Goal: Check status: Check status

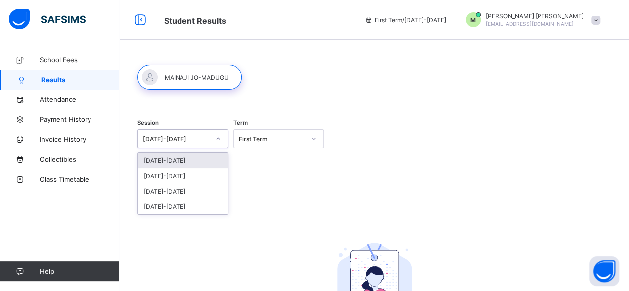
click at [166, 139] on div "[DATE]-[DATE]" at bounding box center [176, 138] width 67 height 7
click at [173, 174] on div "[DATE]-[DATE]" at bounding box center [183, 175] width 90 height 15
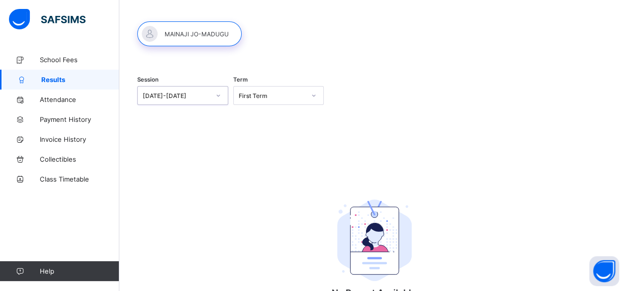
scroll to position [42, 0]
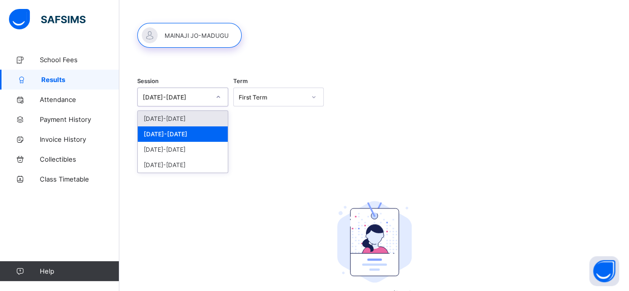
click at [187, 88] on div "[DATE]-[DATE]" at bounding box center [182, 96] width 91 height 19
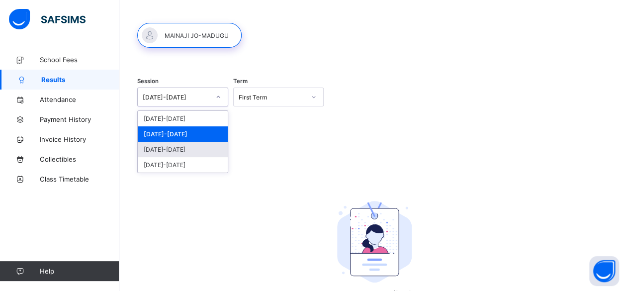
click at [178, 143] on div "[DATE]-[DATE]" at bounding box center [183, 149] width 90 height 15
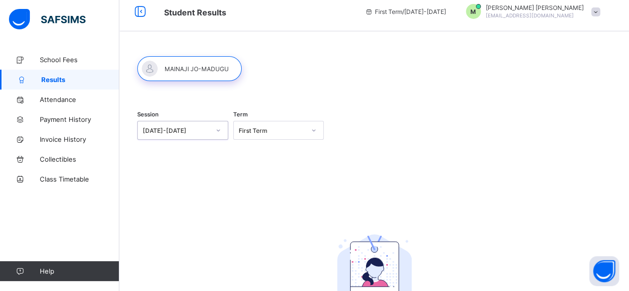
scroll to position [0, 0]
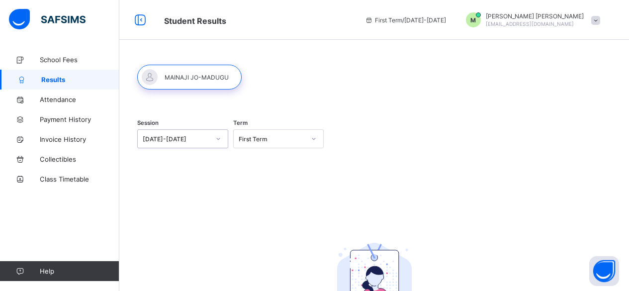
scroll to position [63, 0]
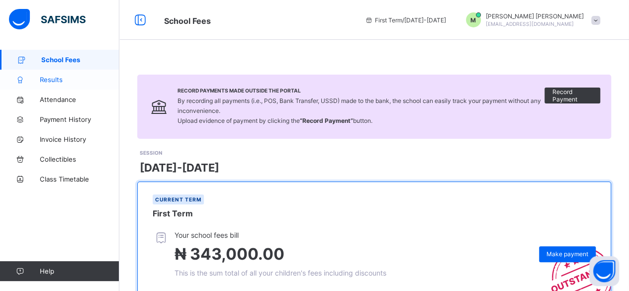
click at [68, 84] on link "Results" at bounding box center [59, 80] width 119 height 20
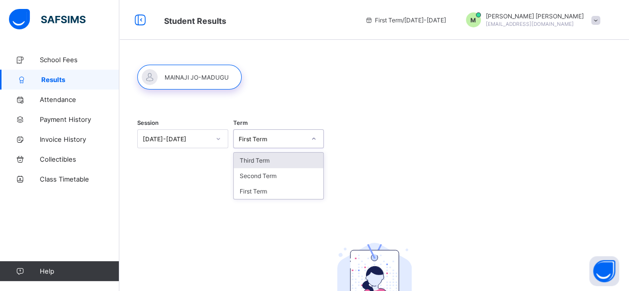
click at [266, 142] on div "First Term" at bounding box center [272, 138] width 67 height 7
click at [272, 181] on div "Second Term" at bounding box center [279, 175] width 90 height 15
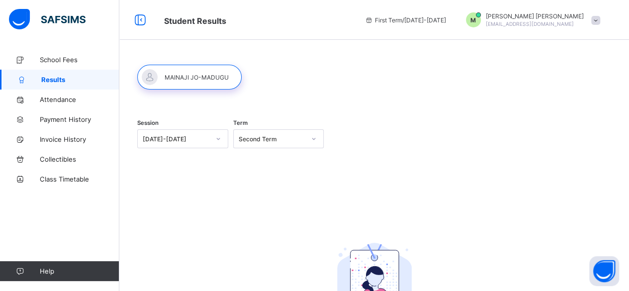
click at [268, 151] on div "Term Second Term" at bounding box center [278, 139] width 91 height 41
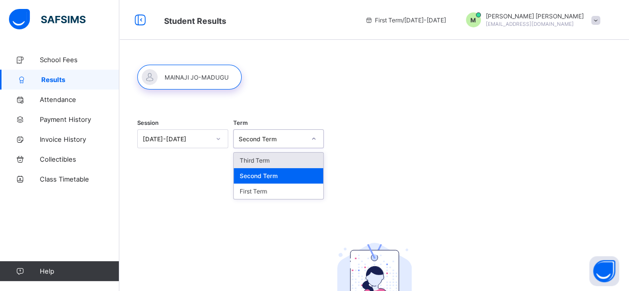
click at [255, 133] on div "Second Term" at bounding box center [269, 139] width 71 height 14
click at [258, 158] on div "Third Term" at bounding box center [279, 160] width 90 height 15
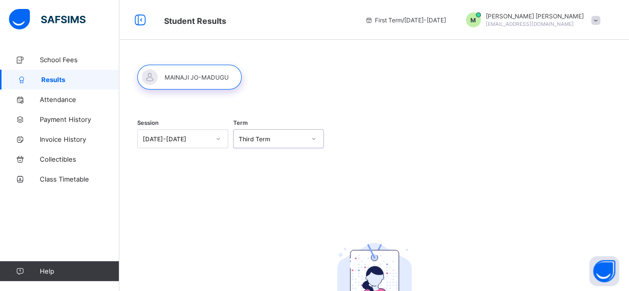
click at [255, 138] on div "Third Term" at bounding box center [272, 138] width 67 height 7
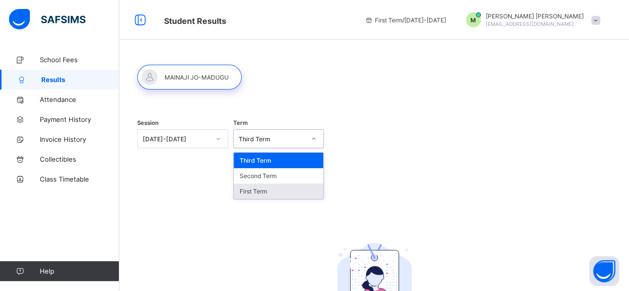
click at [266, 190] on div "First Term" at bounding box center [279, 190] width 90 height 15
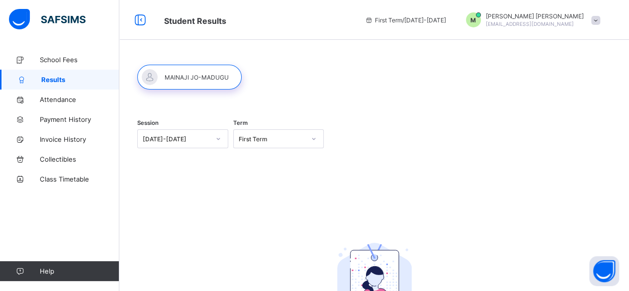
click at [161, 68] on div at bounding box center [189, 77] width 104 height 25
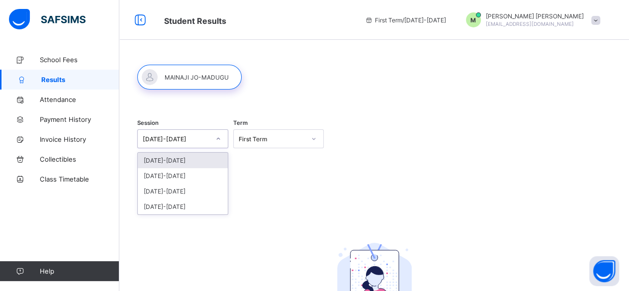
click at [187, 147] on div "[DATE]-[DATE]" at bounding box center [182, 138] width 91 height 19
click at [185, 174] on div "[DATE]-[DATE]" at bounding box center [183, 175] width 90 height 15
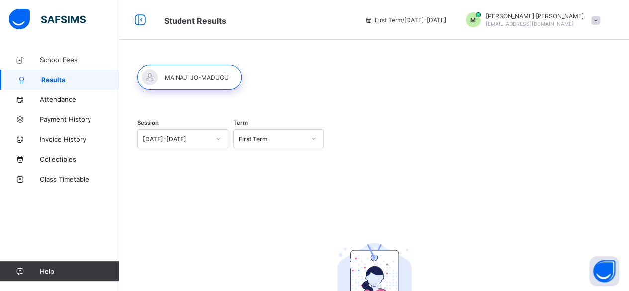
click at [194, 57] on div "Session [DATE]-[DATE] Term First Term No Report Available This child has no rep…" at bounding box center [373, 224] width 509 height 348
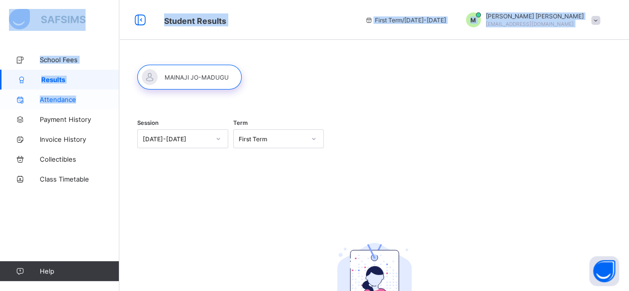
drag, startPoint x: 146, startPoint y: 17, endPoint x: 77, endPoint y: 108, distance: 114.1
click at [77, 108] on div "Student Results First Term / [DATE]-[DATE] M [PERSON_NAME] [PERSON_NAME][EMAIL_…" at bounding box center [314, 199] width 629 height 398
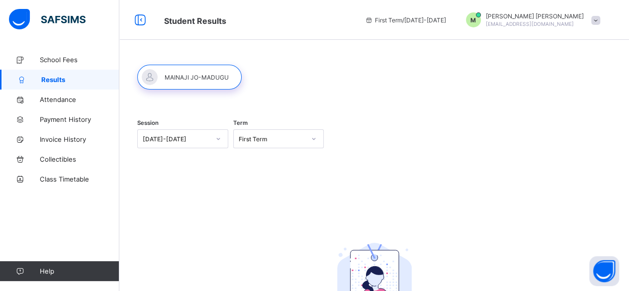
click at [170, 183] on div "Session [DATE]-[DATE] Term First Term No Report Available This child has no rep…" at bounding box center [374, 246] width 474 height 274
click at [135, 20] on icon at bounding box center [140, 20] width 17 height 14
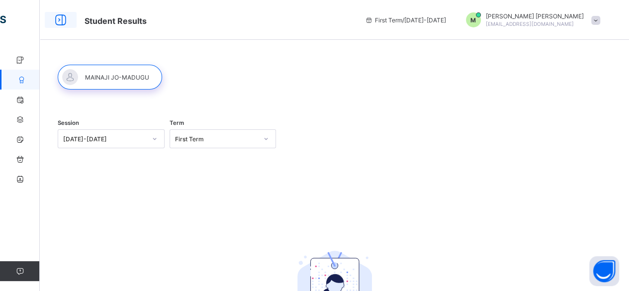
click at [57, 25] on icon at bounding box center [60, 20] width 17 height 14
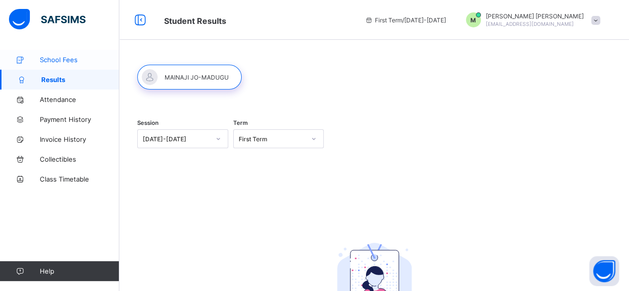
click at [57, 56] on span "School Fees" at bounding box center [80, 60] width 80 height 8
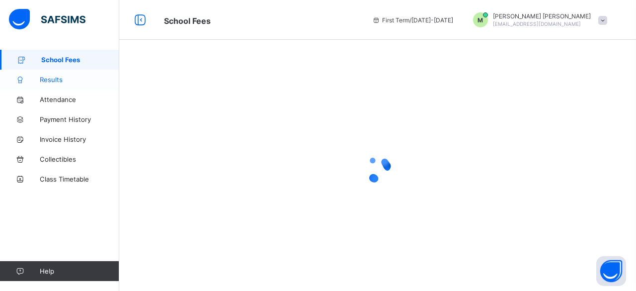
click at [51, 81] on span "Results" at bounding box center [80, 80] width 80 height 8
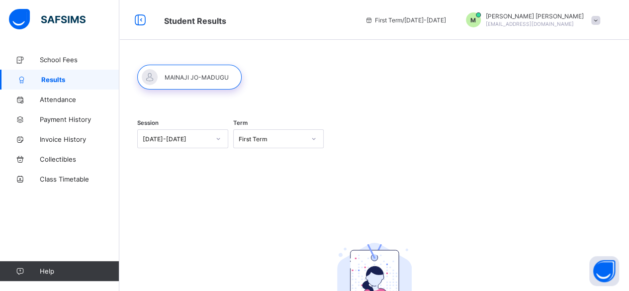
click at [244, 41] on div "Session [DATE]-[DATE] Term First Term No Report Available This child has no rep…" at bounding box center [373, 199] width 509 height 398
